Goal: Entertainment & Leisure: Consume media (video, audio)

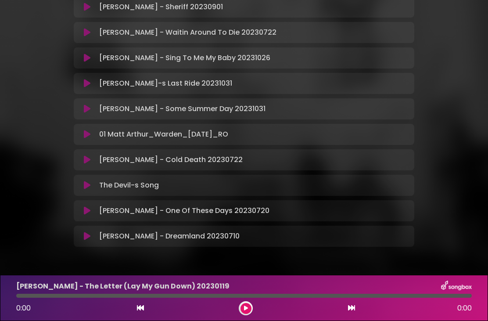
scroll to position [201, 0]
click at [83, 240] on button at bounding box center [87, 236] width 17 height 9
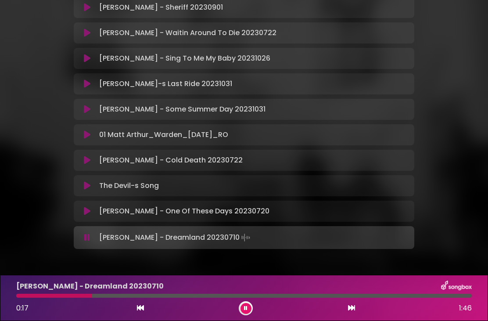
click at [83, 296] on div at bounding box center [54, 296] width 76 height 4
click at [20, 295] on div at bounding box center [58, 296] width 84 height 4
click at [241, 307] on button at bounding box center [246, 308] width 11 height 11
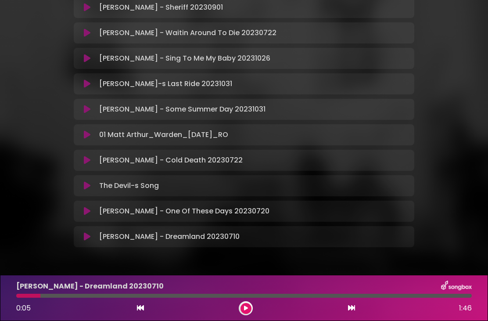
click at [18, 294] on div at bounding box center [28, 296] width 24 height 4
click at [20, 297] on div at bounding box center [28, 296] width 24 height 4
click at [46, 297] on div at bounding box center [244, 296] width 456 height 4
click at [23, 295] on div at bounding box center [28, 296] width 24 height 4
click at [33, 310] on div "0:05" at bounding box center [27, 308] width 22 height 11
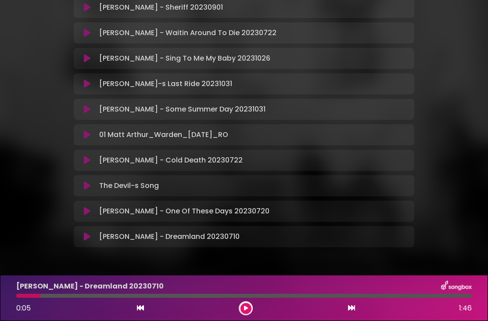
click at [27, 296] on div at bounding box center [28, 296] width 24 height 4
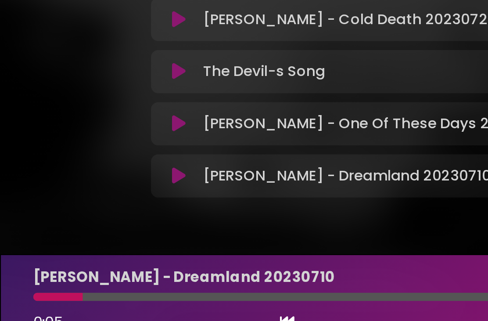
scroll to position [26, 0]
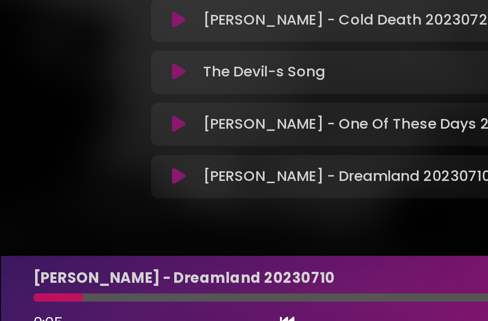
click at [23, 281] on div "[PERSON_NAME] - Dreamland [DATE] 0:05 1:46" at bounding box center [244, 298] width 466 height 35
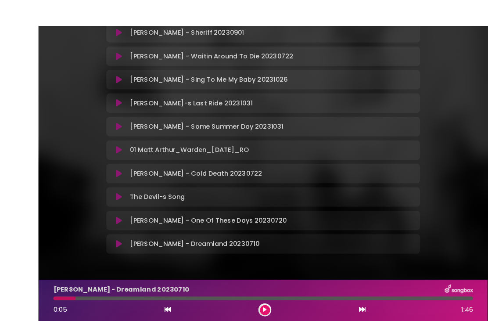
scroll to position [27, 0]
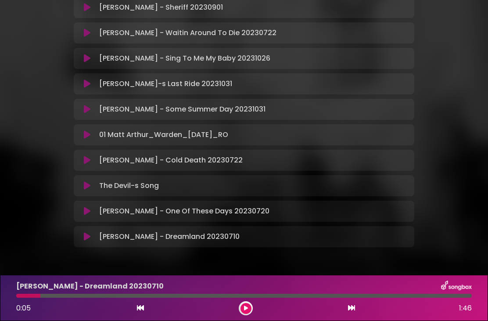
click at [142, 311] on icon at bounding box center [140, 307] width 7 height 7
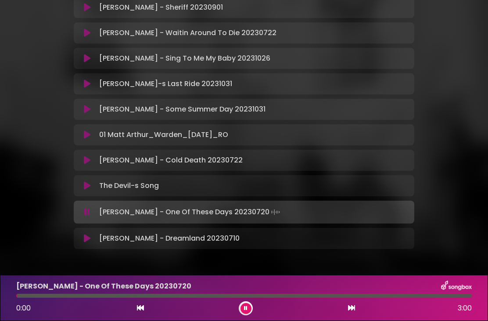
click at [355, 308] on icon at bounding box center [351, 307] width 7 height 7
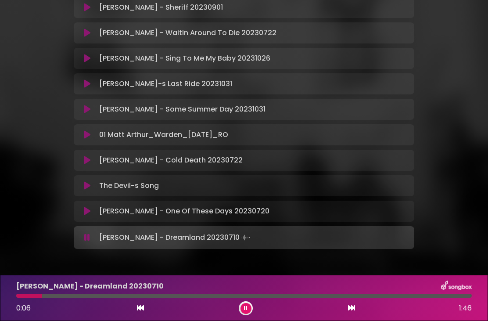
click at [242, 314] on div "0:06 1:46" at bounding box center [244, 308] width 466 height 14
click at [246, 309] on icon at bounding box center [246, 308] width 4 height 5
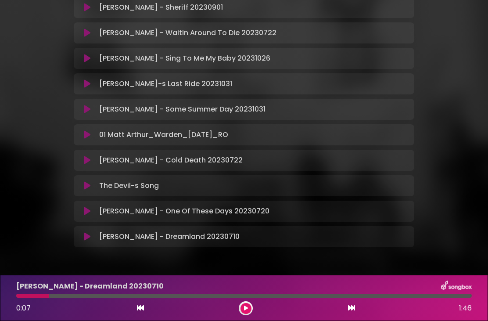
click at [245, 310] on icon at bounding box center [246, 308] width 4 height 5
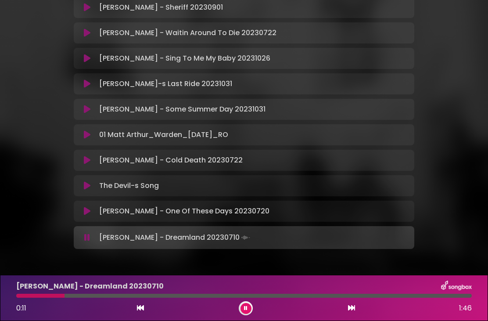
click at [249, 312] on button at bounding box center [246, 308] width 11 height 11
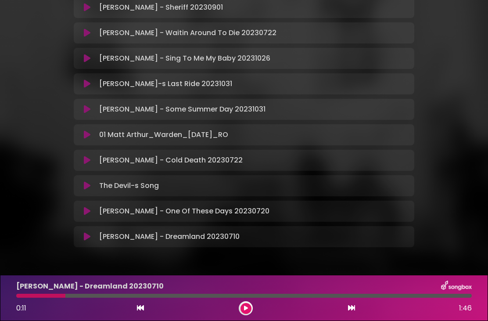
click at [248, 313] on button at bounding box center [246, 308] width 11 height 11
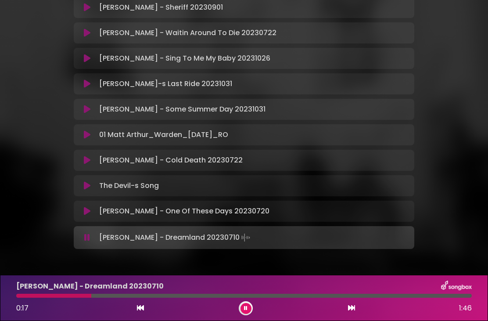
click at [247, 306] on icon at bounding box center [246, 308] width 4 height 5
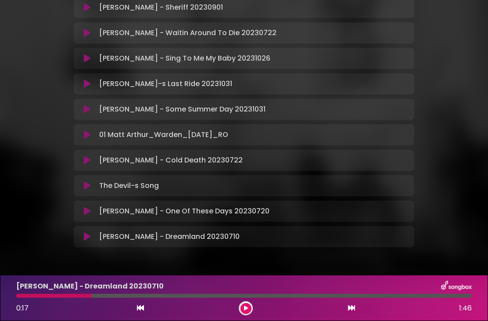
click at [250, 308] on button at bounding box center [246, 308] width 11 height 11
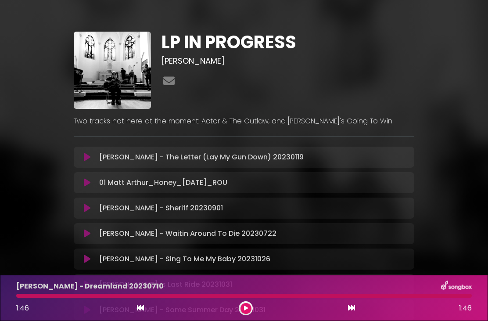
scroll to position [0, 0]
click at [82, 153] on button at bounding box center [87, 157] width 17 height 9
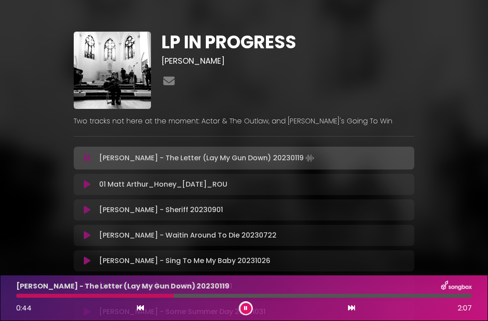
click at [249, 307] on button at bounding box center [246, 308] width 11 height 11
